Goal: Information Seeking & Learning: Find specific fact

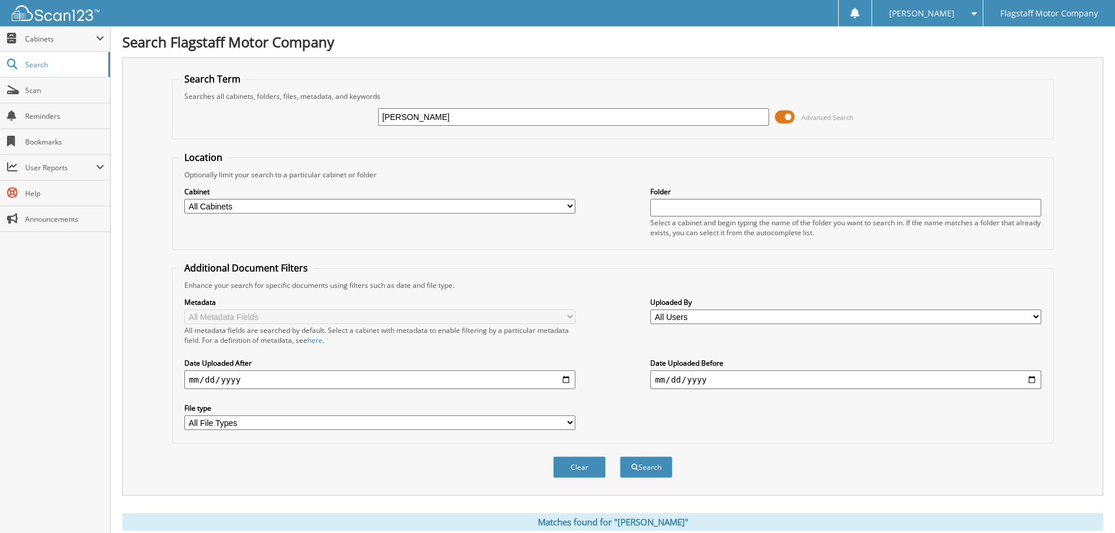
click at [444, 118] on input "[PERSON_NAME]" at bounding box center [573, 117] width 391 height 18
type input "[PERSON_NAME]"
click at [620, 456] on button "Search" at bounding box center [646, 467] width 53 height 22
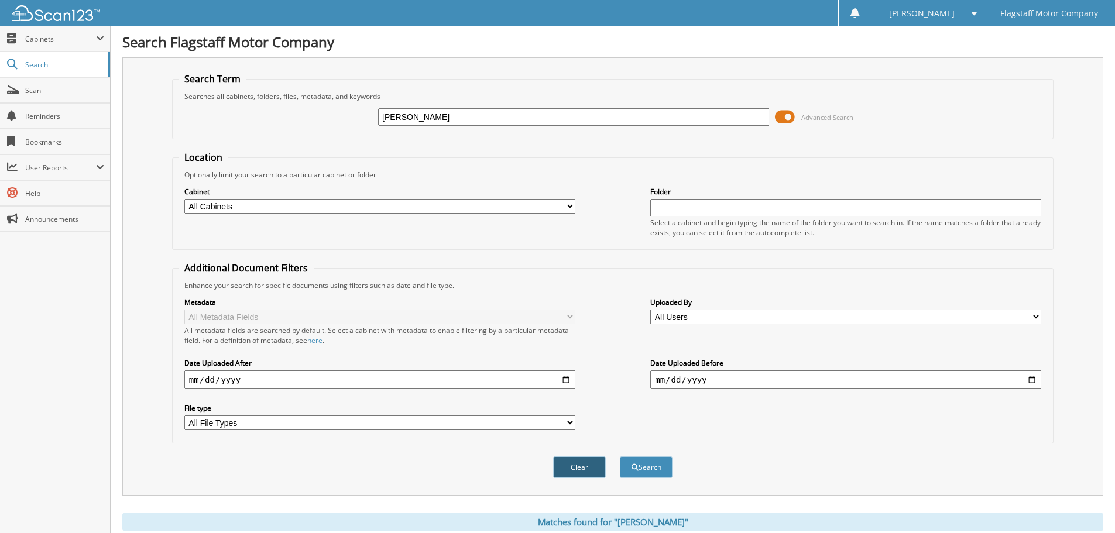
click at [596, 467] on button "Clear" at bounding box center [579, 467] width 53 height 22
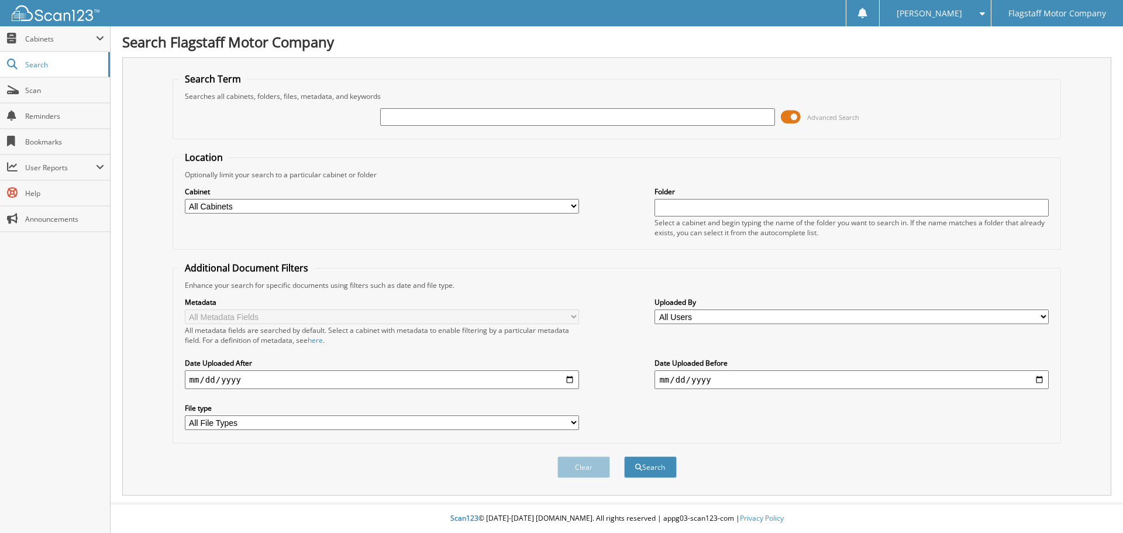
click at [434, 102] on div "Advanced Search" at bounding box center [617, 117] width 877 height 32
click at [433, 109] on input "text" at bounding box center [577, 117] width 394 height 18
type input "[PERSON_NAME]"
click at [656, 466] on button "Search" at bounding box center [650, 467] width 53 height 22
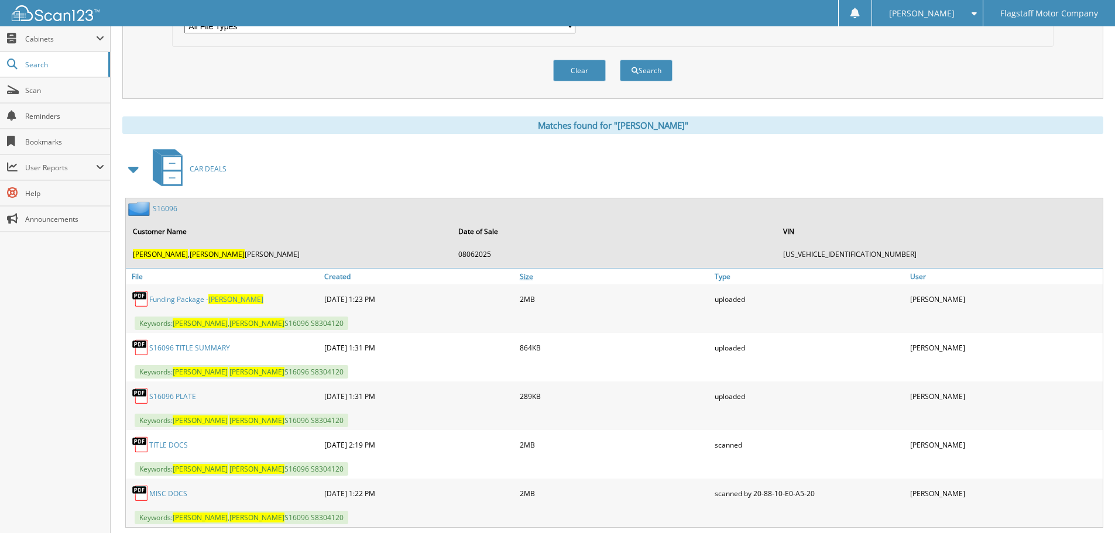
scroll to position [410, 0]
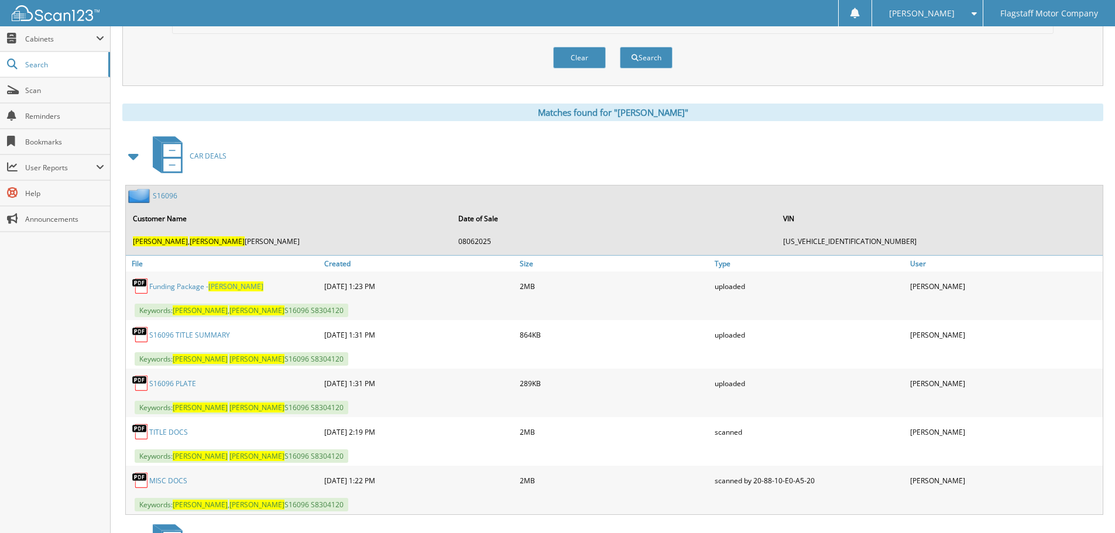
click at [194, 290] on link "Funding Package - [PERSON_NAME]" at bounding box center [206, 286] width 114 height 10
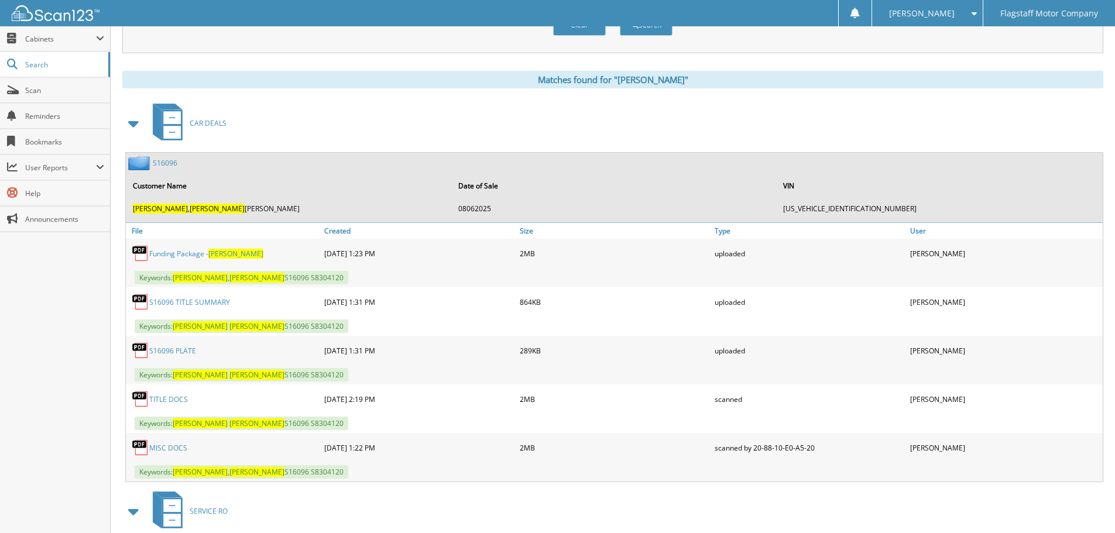
scroll to position [468, 0]
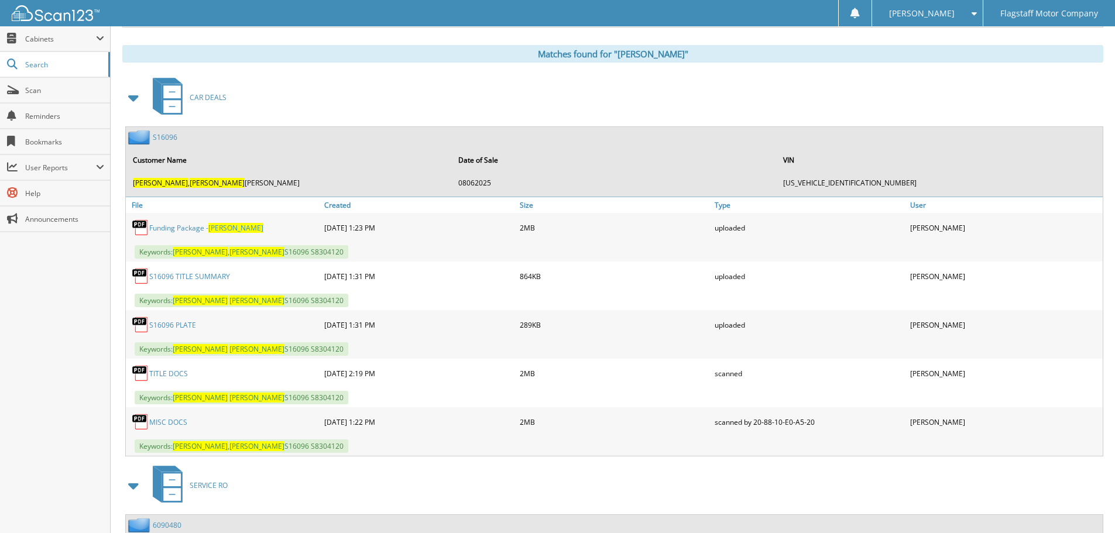
click at [169, 421] on link "MISC DOCS" at bounding box center [168, 422] width 38 height 10
